Goal: Information Seeking & Learning: Learn about a topic

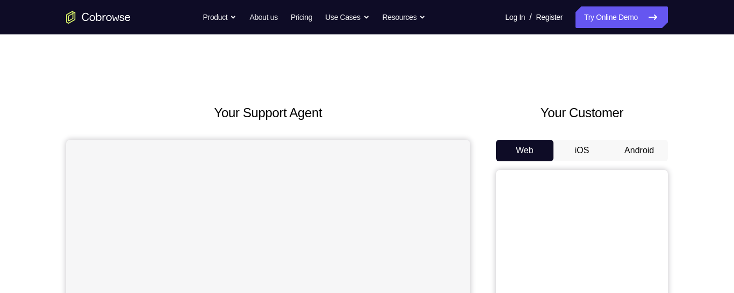
click at [578, 144] on button "iOS" at bounding box center [583, 151] width 58 height 22
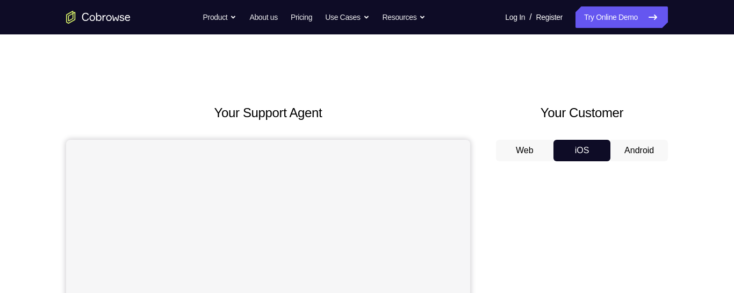
click at [645, 148] on button "Android" at bounding box center [640, 151] width 58 height 22
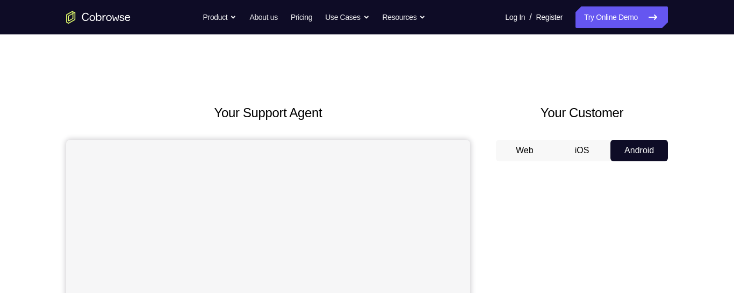
click at [584, 156] on button "iOS" at bounding box center [583, 151] width 58 height 22
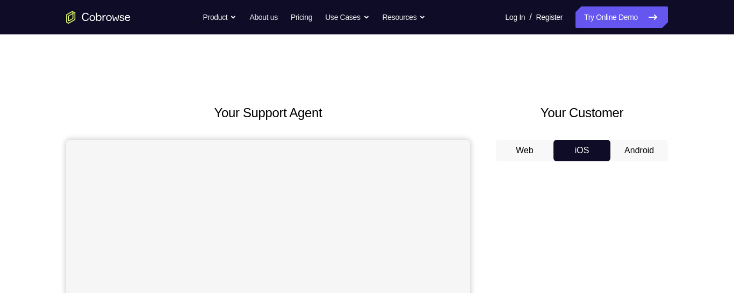
click at [507, 145] on button "Web" at bounding box center [525, 151] width 58 height 22
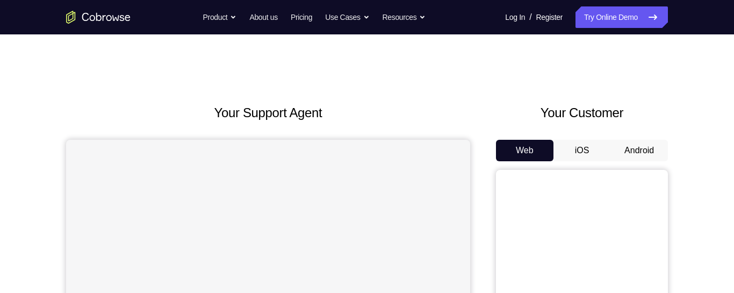
click at [625, 151] on button "Android" at bounding box center [640, 151] width 58 height 22
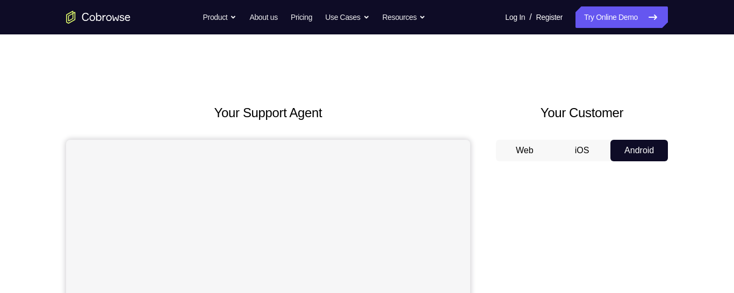
click at [595, 156] on button "iOS" at bounding box center [583, 151] width 58 height 22
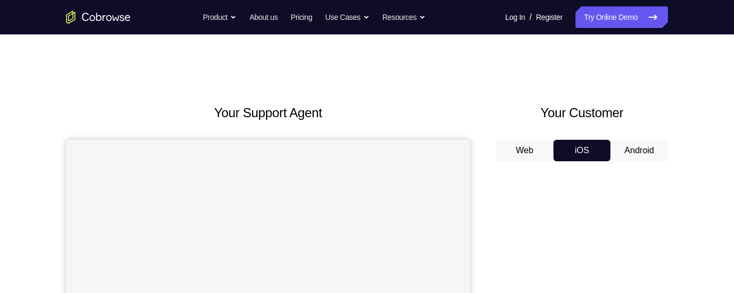
click at [624, 154] on button "Android" at bounding box center [640, 151] width 58 height 22
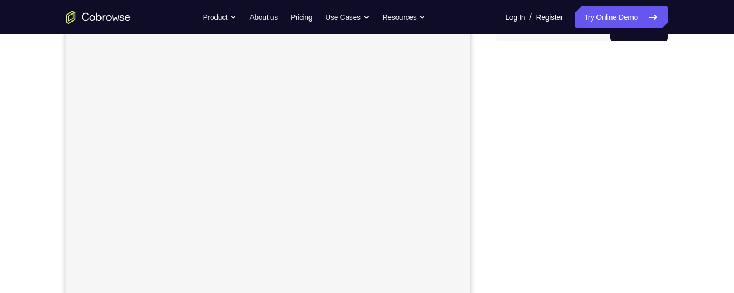
scroll to position [163, 0]
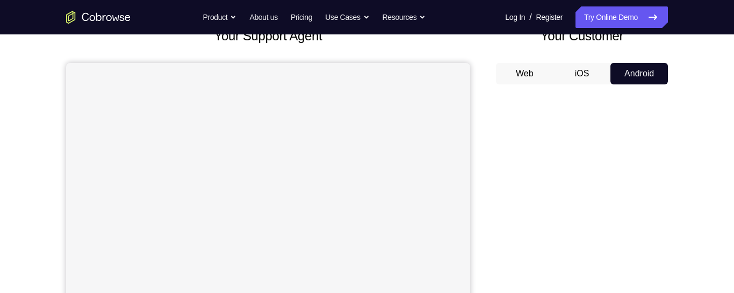
click at [534, 90] on div "Web iOS Android" at bounding box center [582, 243] width 172 height 361
click at [535, 75] on button "Web" at bounding box center [525, 74] width 58 height 22
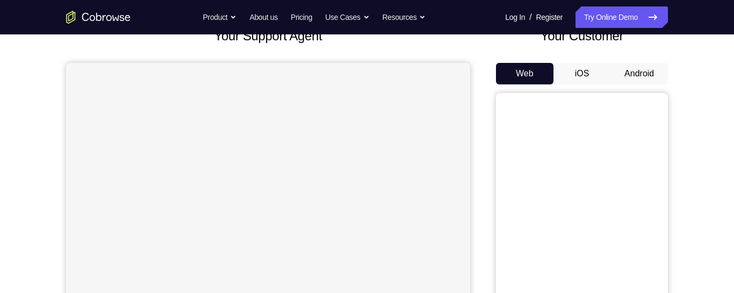
click at [587, 74] on button "iOS" at bounding box center [583, 74] width 58 height 22
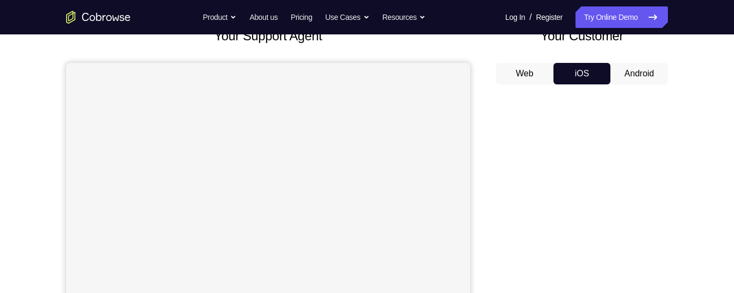
click at [628, 72] on button "Android" at bounding box center [640, 74] width 58 height 22
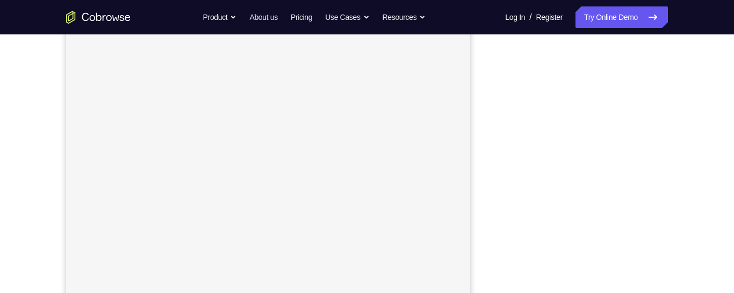
scroll to position [150, 0]
